Goal: Information Seeking & Learning: Learn about a topic

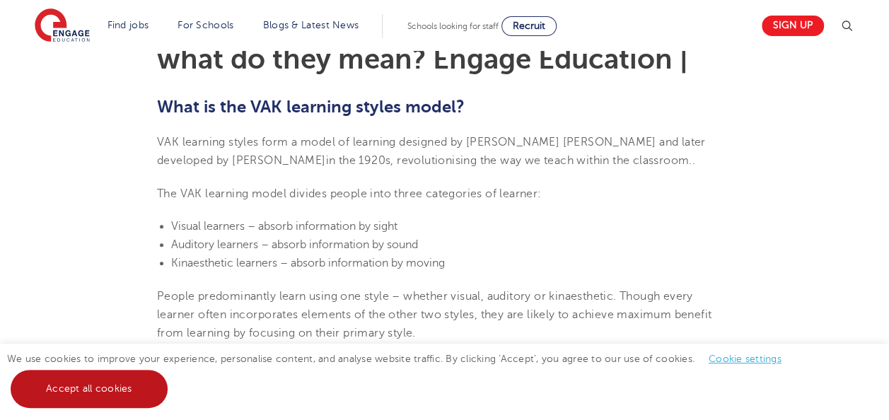
click at [100, 394] on link "Accept all cookies" at bounding box center [89, 389] width 157 height 38
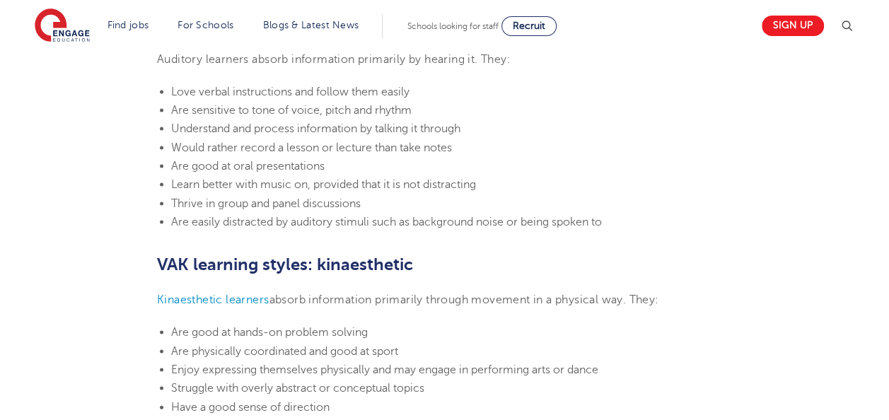
scroll to position [1202, 0]
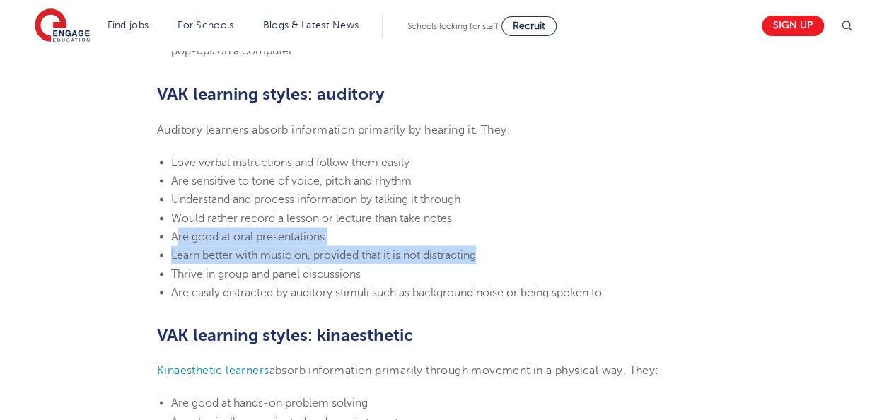
drag, startPoint x: 179, startPoint y: 235, endPoint x: 515, endPoint y: 252, distance: 336.2
click at [515, 252] on ul "Love verbal instructions and follow them easily Are sensitive to tone of voice,…" at bounding box center [444, 227] width 575 height 148
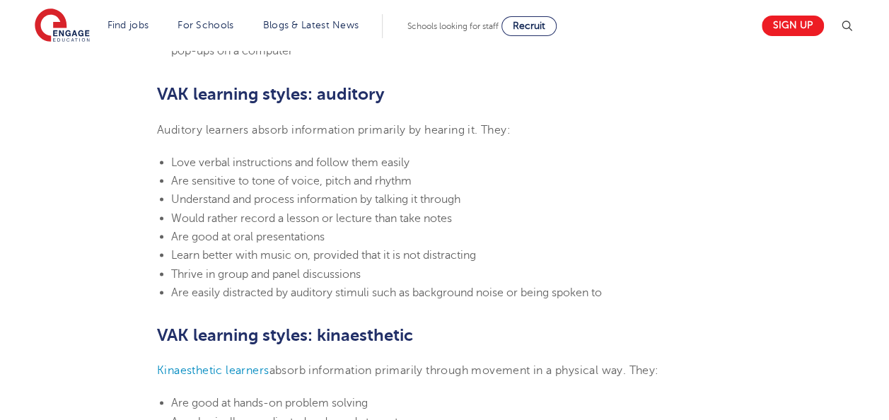
click at [293, 98] on b "VAK learning styles: auditory" at bounding box center [271, 94] width 228 height 20
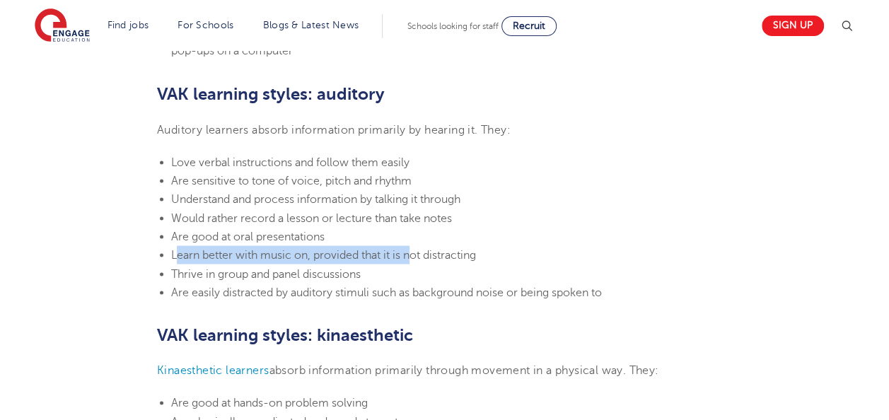
drag, startPoint x: 177, startPoint y: 256, endPoint x: 416, endPoint y: 256, distance: 239.6
click at [416, 256] on span "Learn better with music on, provided that it is not distracting" at bounding box center [323, 254] width 305 height 13
click at [337, 258] on span "Learn better with music on, provided that it is not distracting" at bounding box center [323, 254] width 305 height 13
